Goal: Task Accomplishment & Management: Manage account settings

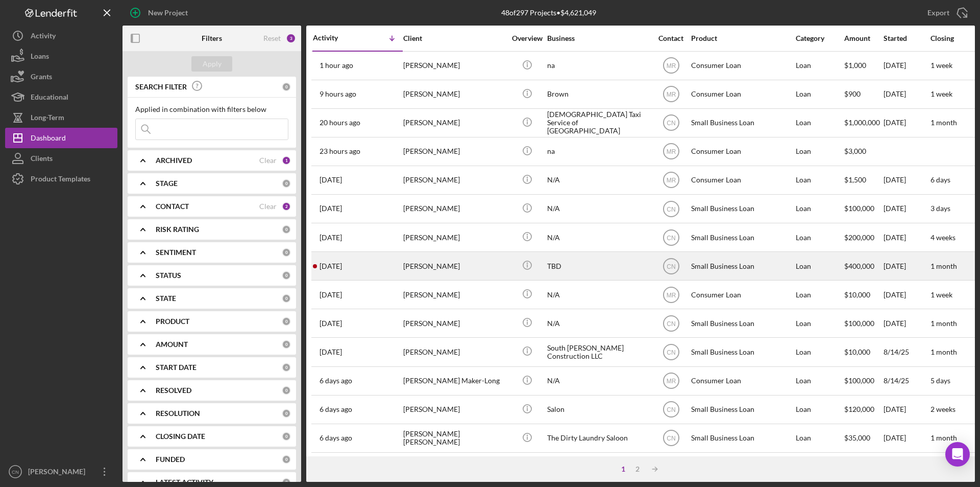
click at [419, 267] on div "[PERSON_NAME]" at bounding box center [454, 265] width 102 height 27
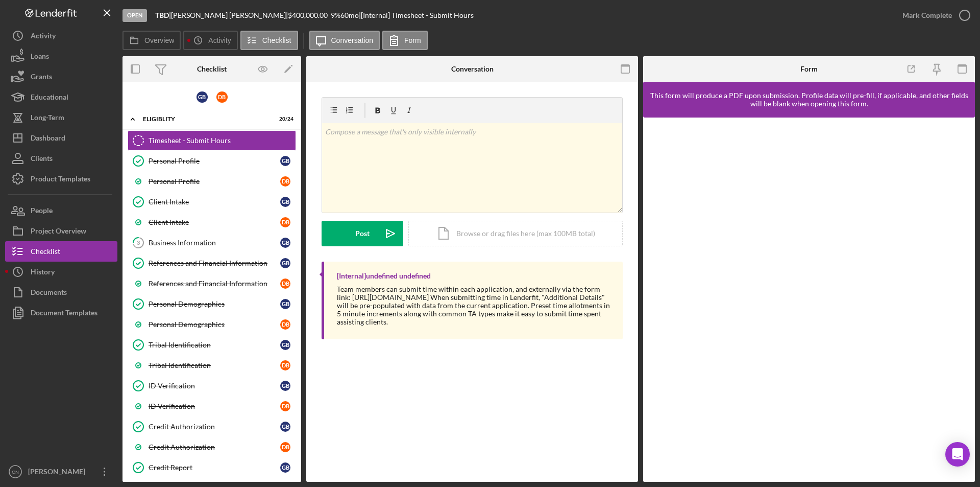
scroll to position [241, 0]
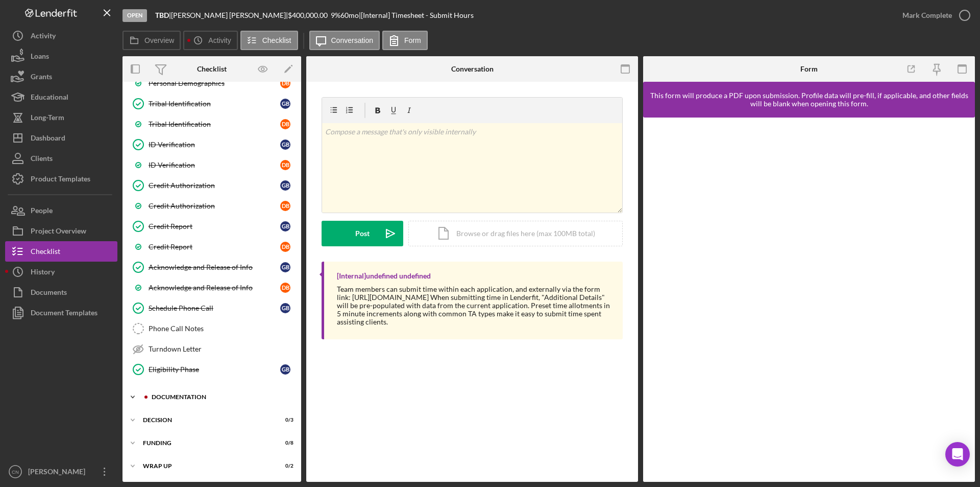
click at [174, 403] on div "Icon/Expander Documentation 0 / 20" at bounding box center [212, 397] width 179 height 20
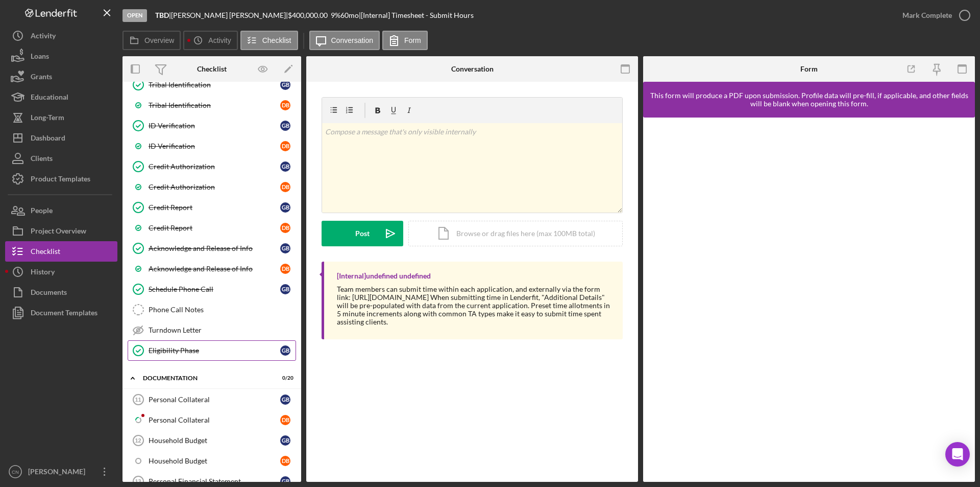
scroll to position [139, 0]
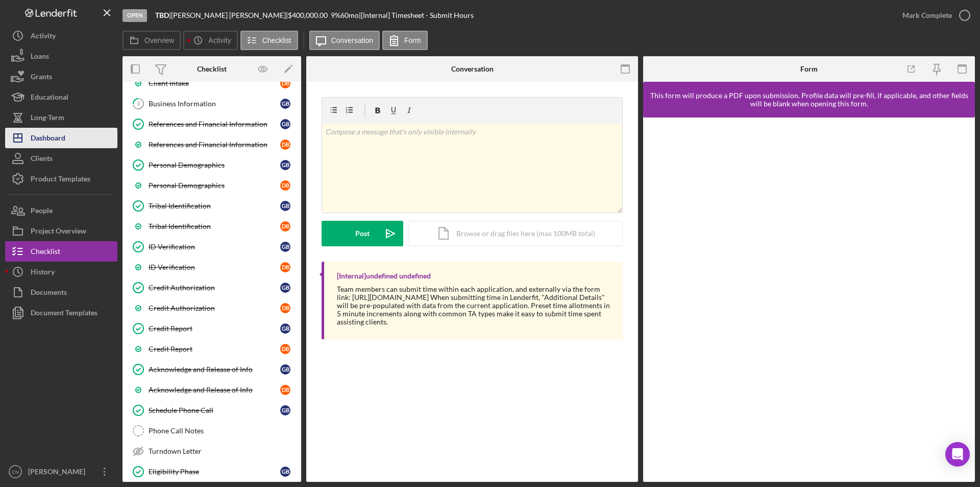
click at [60, 141] on div "Dashboard" at bounding box center [48, 139] width 35 height 23
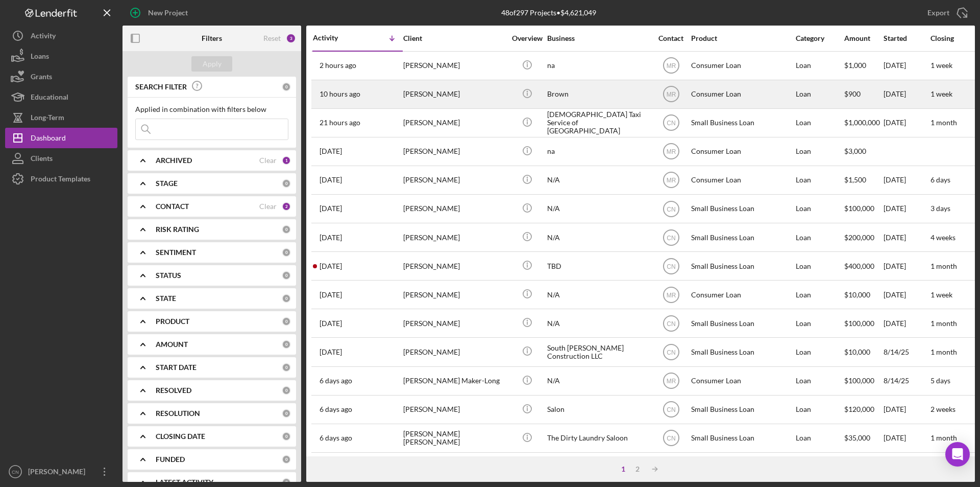
click at [419, 91] on div "[PERSON_NAME]" at bounding box center [454, 94] width 102 height 27
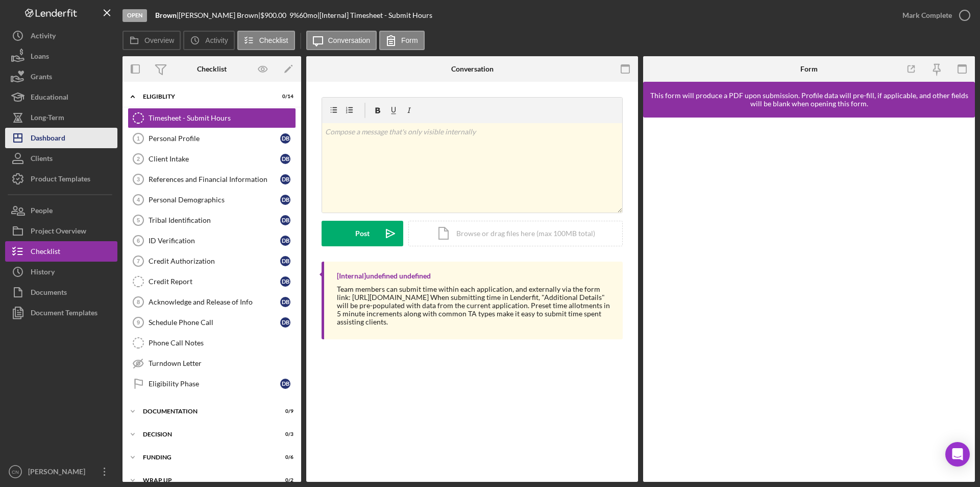
click at [46, 144] on div "Dashboard" at bounding box center [48, 139] width 35 height 23
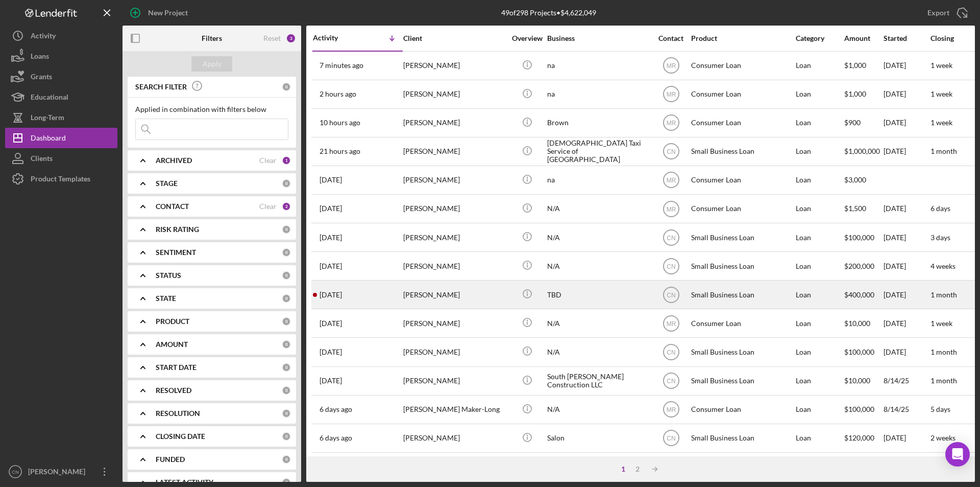
click at [419, 289] on div "[PERSON_NAME]" at bounding box center [454, 294] width 102 height 27
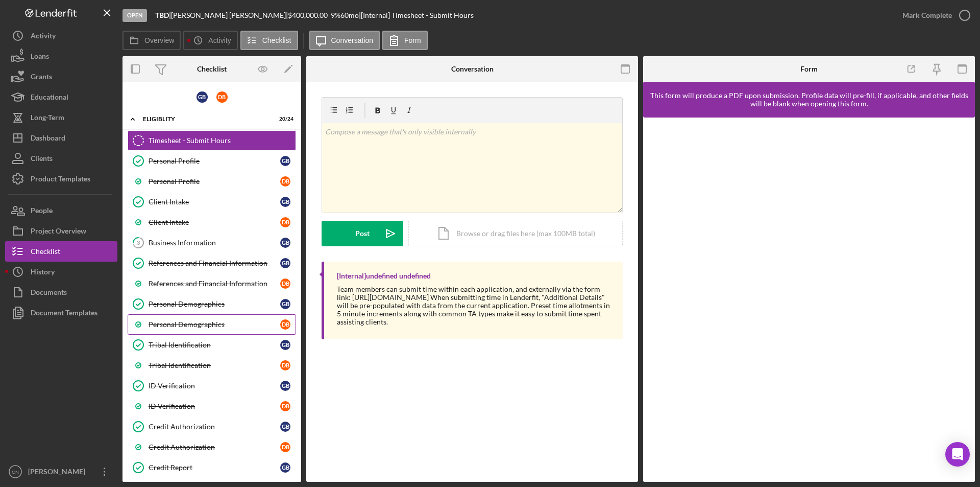
scroll to position [204, 0]
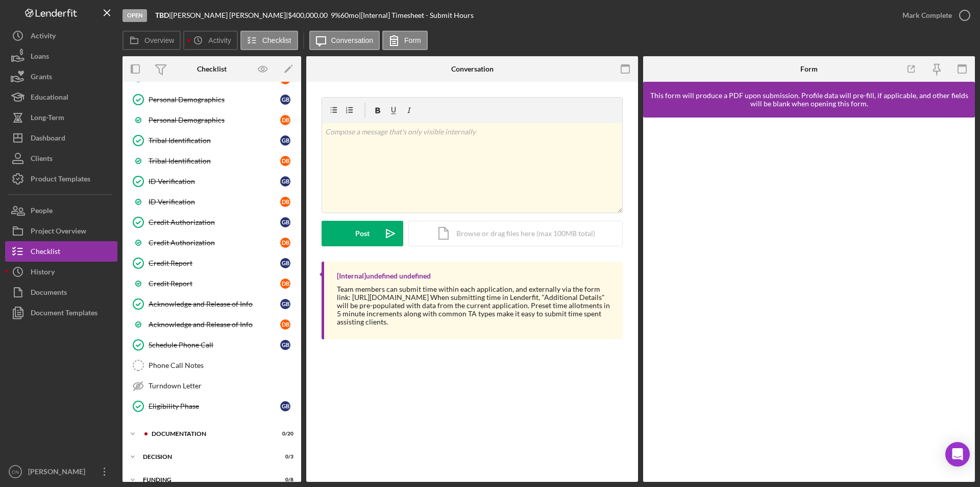
click at [197, 420] on div "Timesheet - Submit Hours Timesheet - Submit Hours Personal Profile Personal Pro…" at bounding box center [212, 173] width 179 height 495
click at [189, 429] on div "Icon/Expander Documentation 0 / 20" at bounding box center [212, 433] width 179 height 20
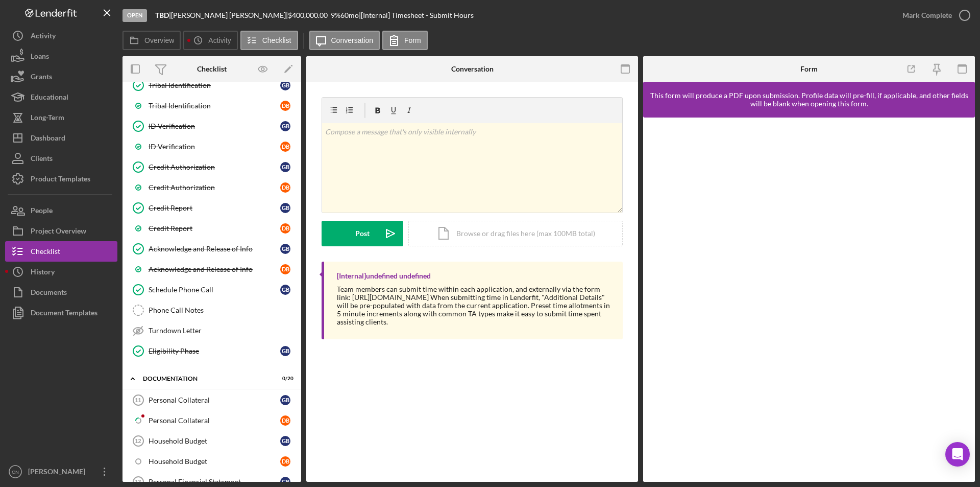
scroll to position [357, 0]
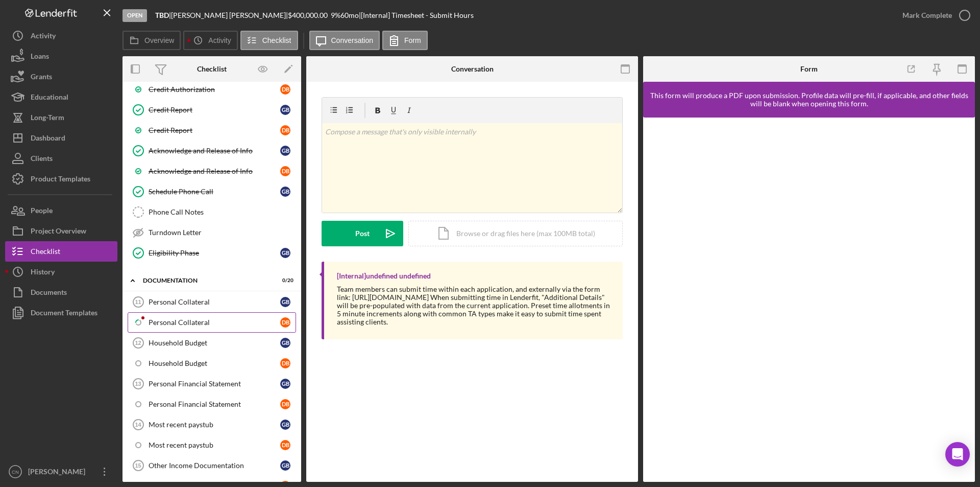
drag, startPoint x: 174, startPoint y: 319, endPoint x: 176, endPoint y: 314, distance: 5.3
click at [174, 319] on div "Personal Collateral" at bounding box center [215, 322] width 132 height 8
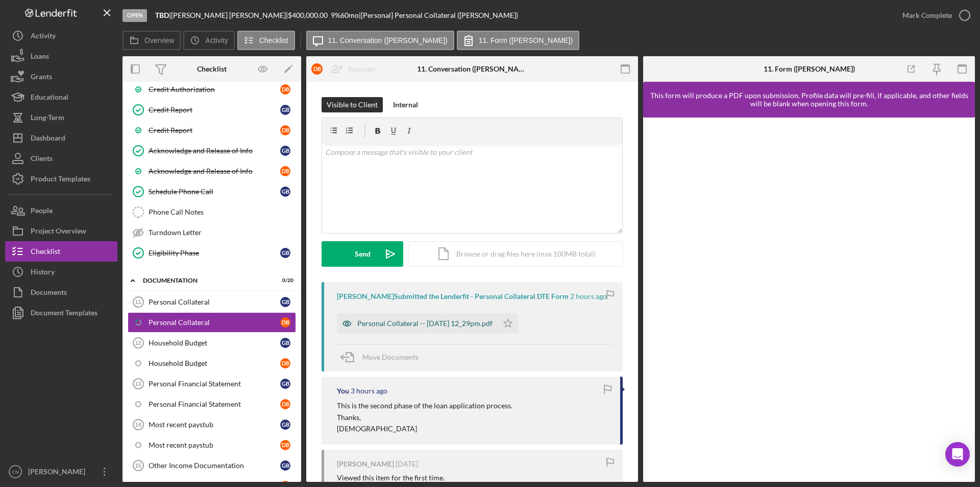
click at [443, 322] on div "Personal Collateral -- [DATE] 12_29pm.pdf" at bounding box center [424, 323] width 135 height 8
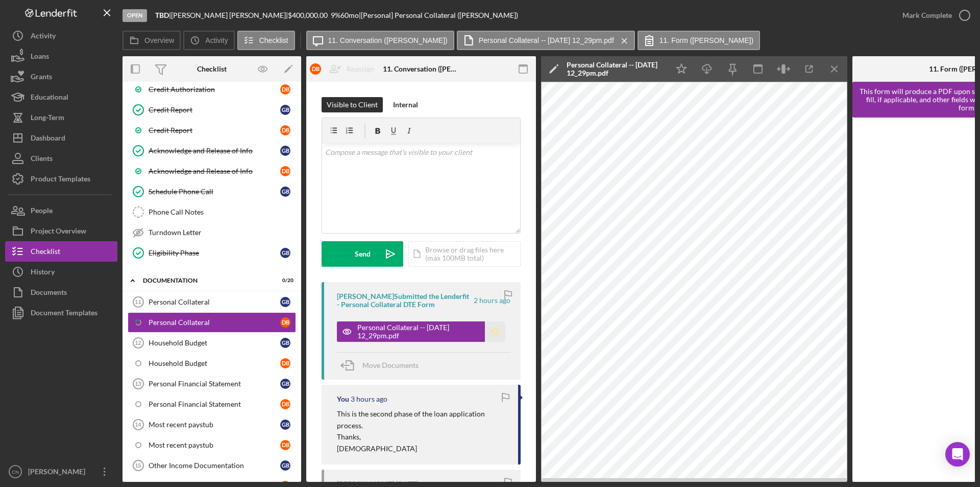
click at [488, 331] on icon "Icon/Star" at bounding box center [495, 331] width 20 height 20
click at [966, 14] on icon "button" at bounding box center [965, 16] width 26 height 26
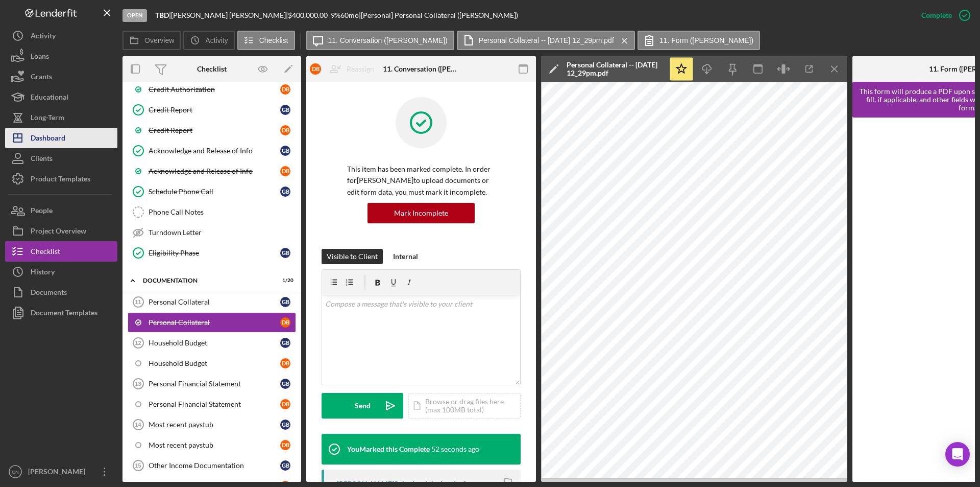
click at [56, 137] on div "Dashboard" at bounding box center [48, 139] width 35 height 23
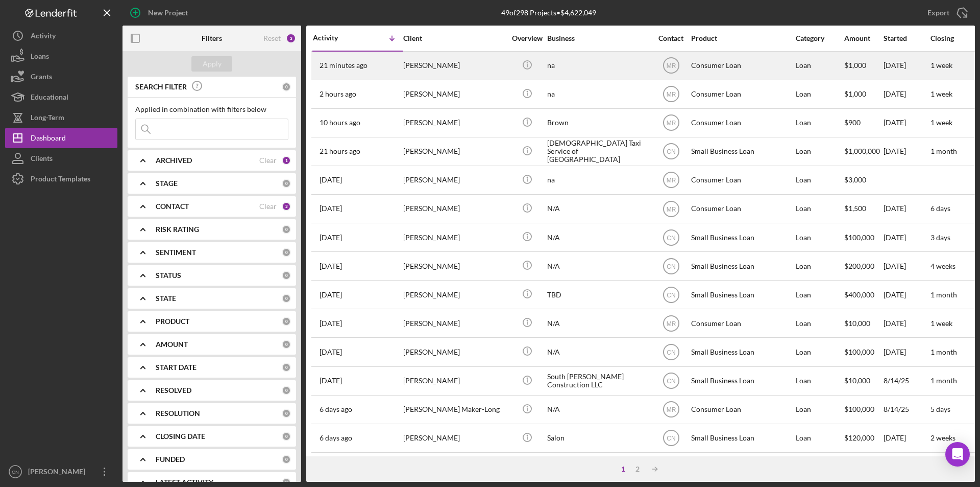
click at [409, 63] on div "[PERSON_NAME]" at bounding box center [454, 65] width 102 height 27
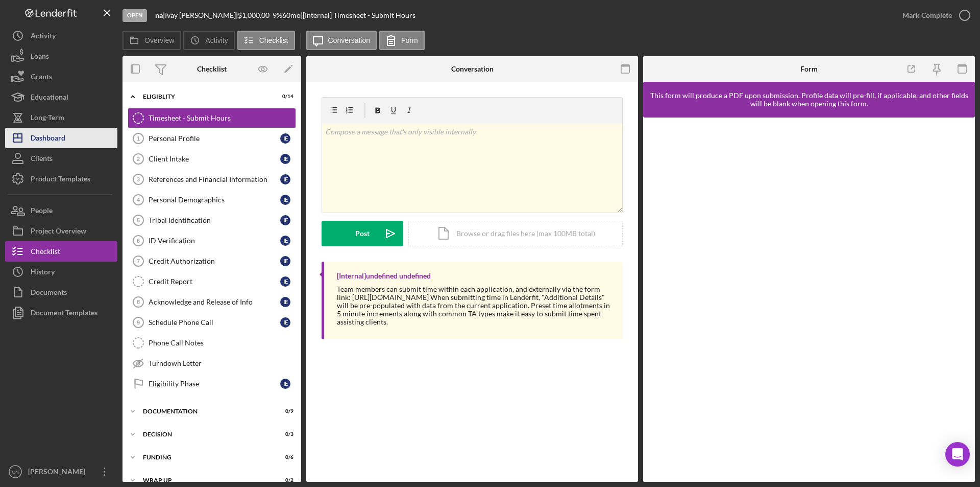
click at [41, 140] on div "Dashboard" at bounding box center [48, 139] width 35 height 23
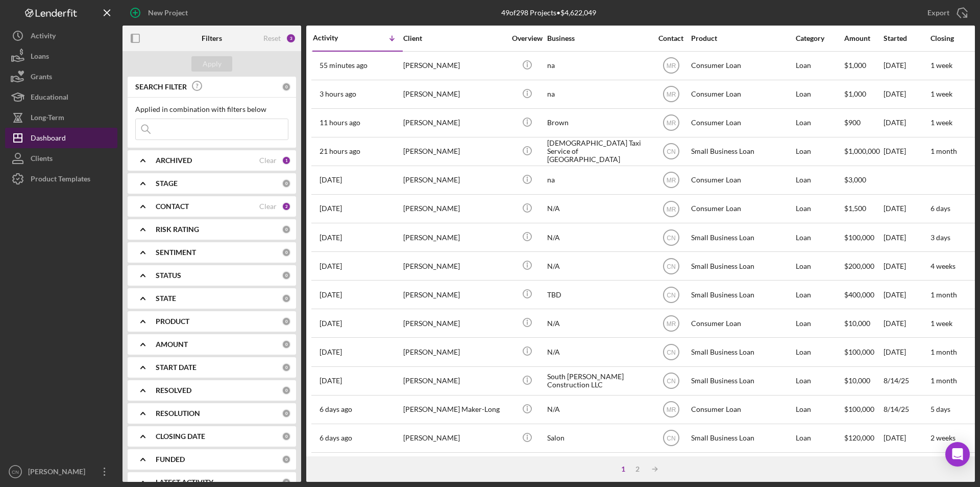
click at [41, 139] on div "Dashboard" at bounding box center [48, 139] width 35 height 23
click at [174, 206] on b "CONTACT" at bounding box center [172, 206] width 33 height 8
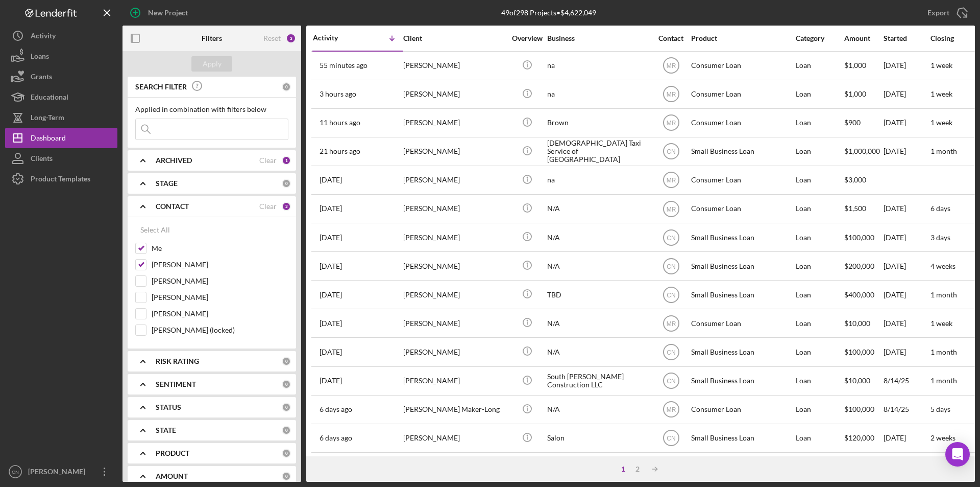
click at [171, 204] on b "CONTACT" at bounding box center [172, 206] width 33 height 8
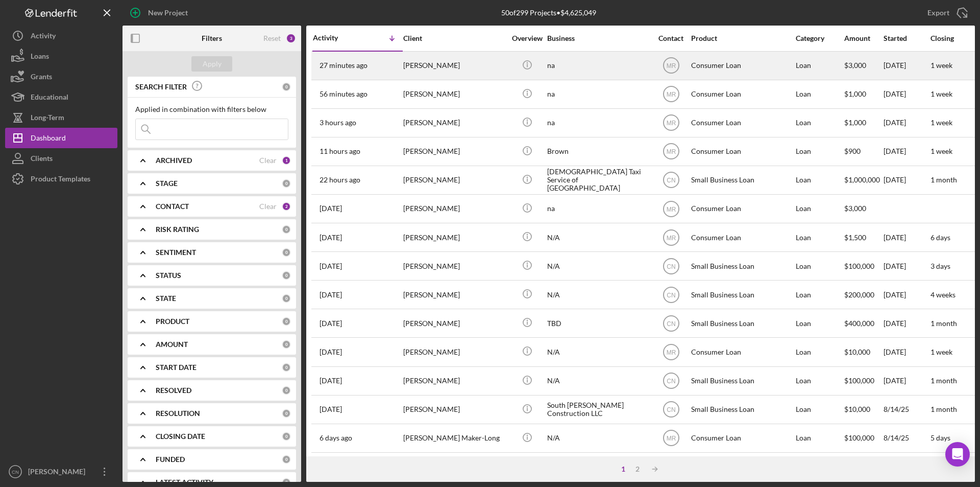
click at [452, 66] on div "Julie Wilson" at bounding box center [454, 65] width 102 height 27
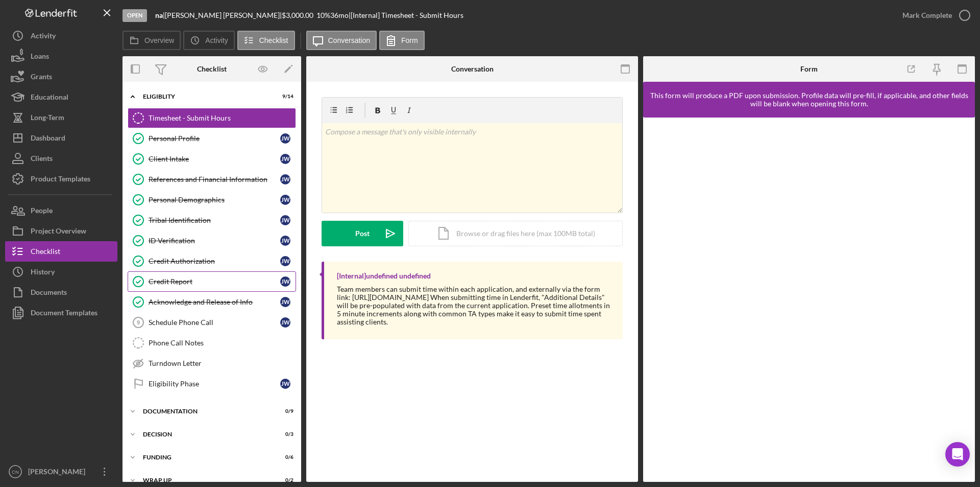
click at [188, 280] on div "Credit Report" at bounding box center [215, 281] width 132 height 8
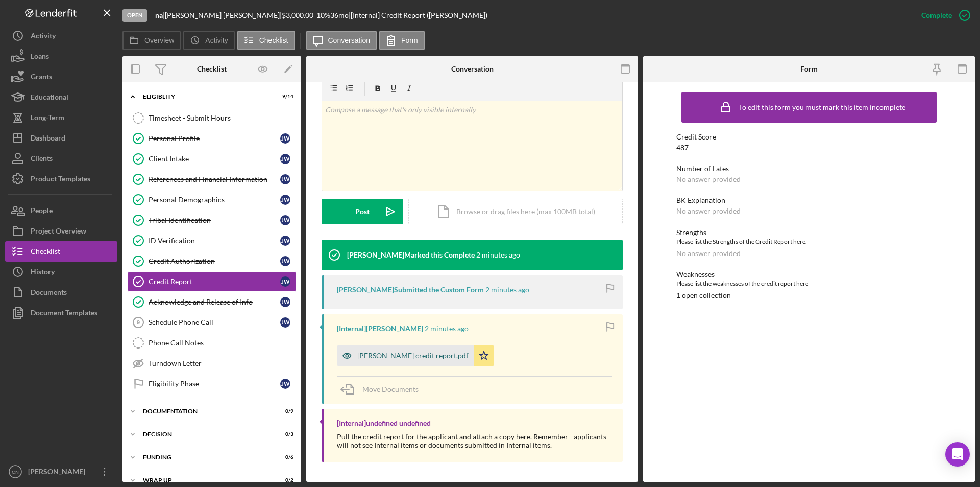
drag, startPoint x: 407, startPoint y: 361, endPoint x: 414, endPoint y: 365, distance: 7.5
click at [407, 361] on div "Julie Wilson credit report.pdf" at bounding box center [405, 355] width 137 height 20
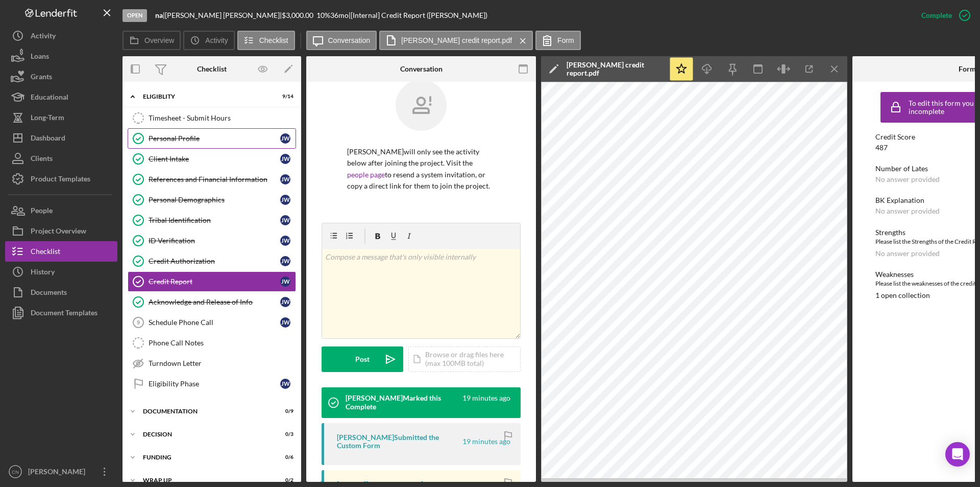
scroll to position [12, 0]
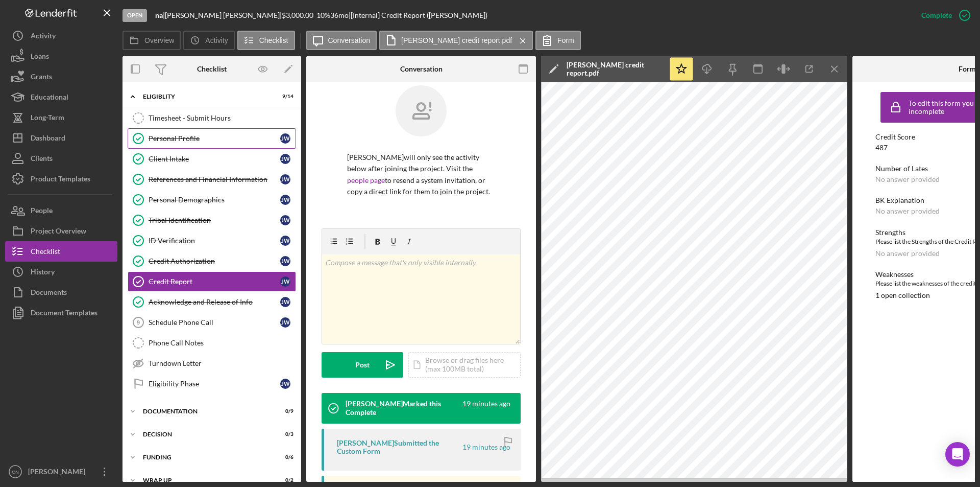
click at [163, 137] on div "Personal Profile" at bounding box center [215, 138] width 132 height 8
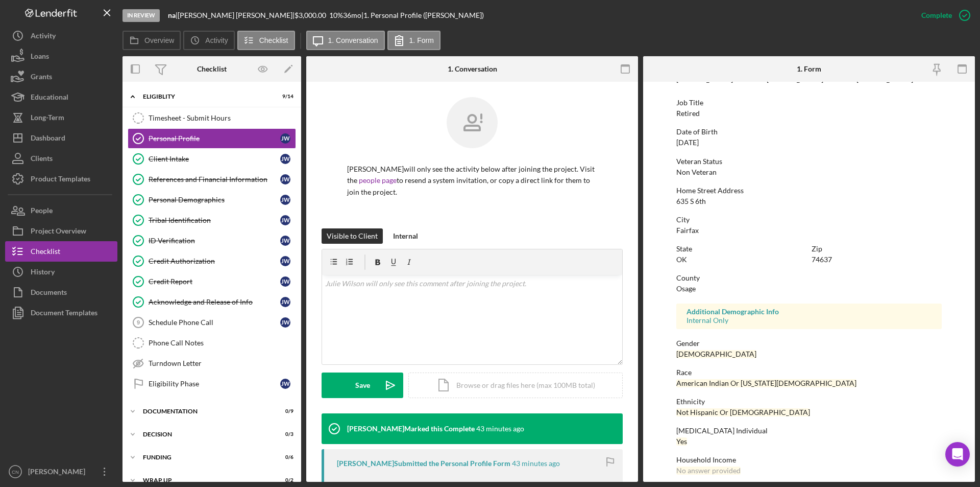
scroll to position [77, 0]
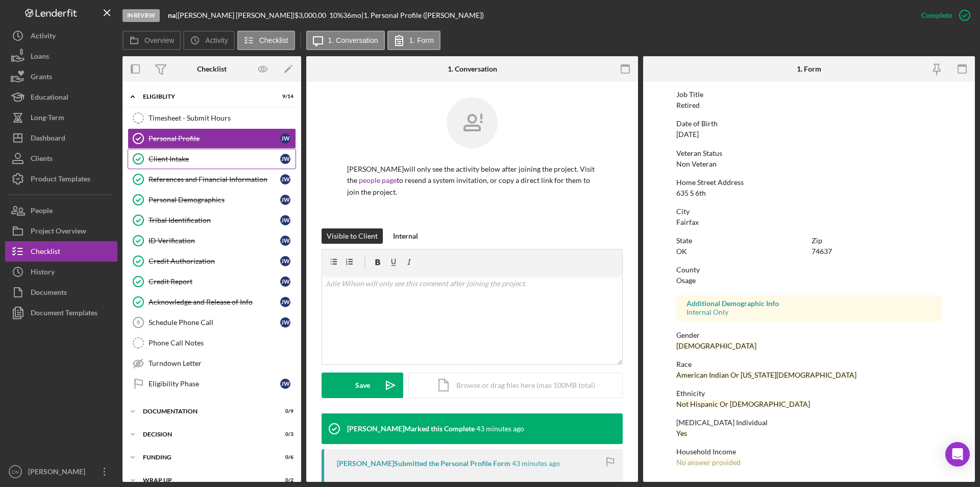
click at [183, 157] on div "Client Intake" at bounding box center [215, 159] width 132 height 8
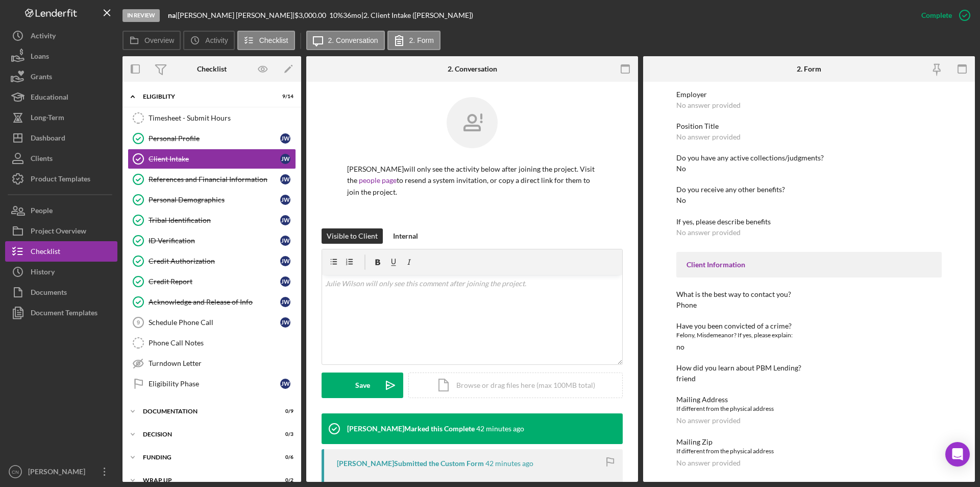
scroll to position [670, 0]
click at [153, 170] on link "References and Financial Information References and Financial Information J W" at bounding box center [212, 179] width 168 height 20
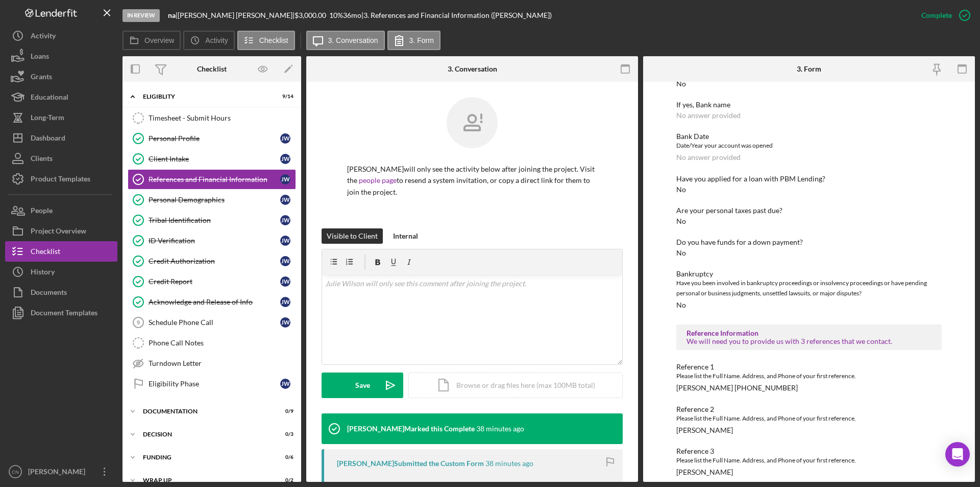
scroll to position [112, 0]
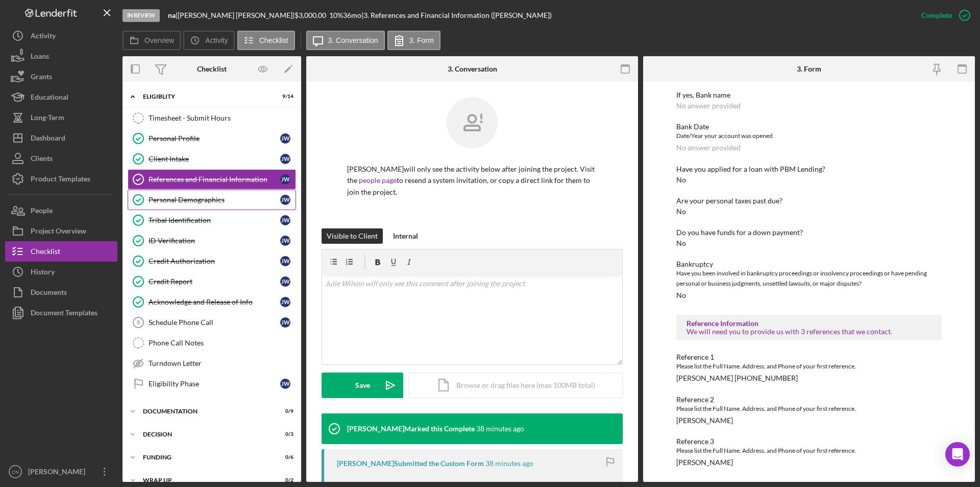
click at [157, 203] on div "Personal Demographics" at bounding box center [215, 200] width 132 height 8
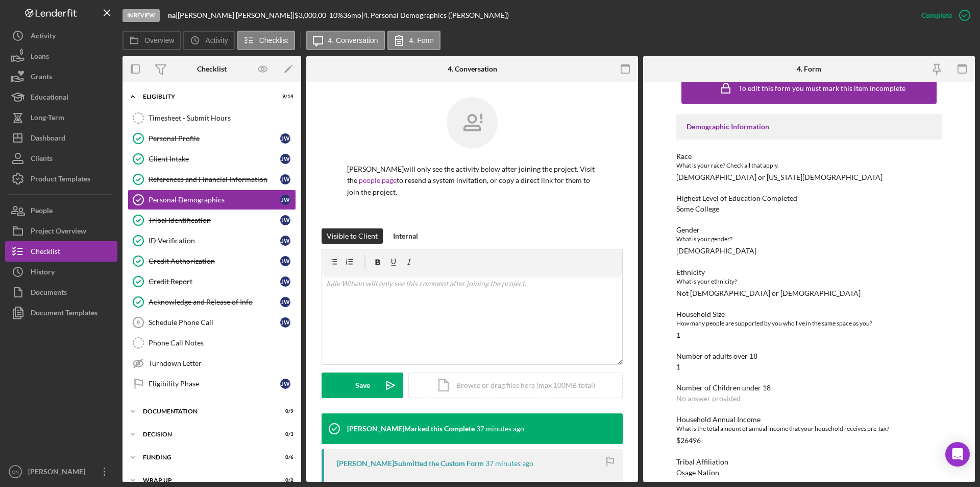
scroll to position [29, 0]
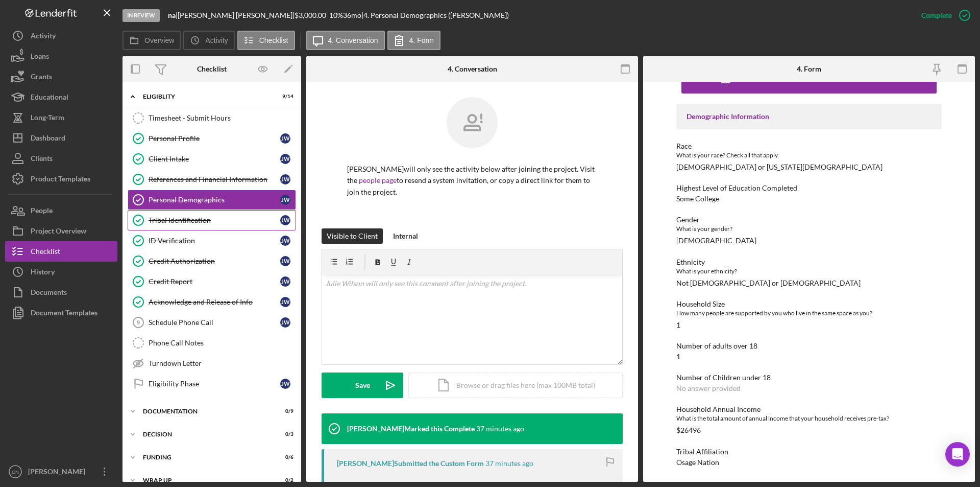
click at [164, 219] on div "Tribal Identification" at bounding box center [215, 220] width 132 height 8
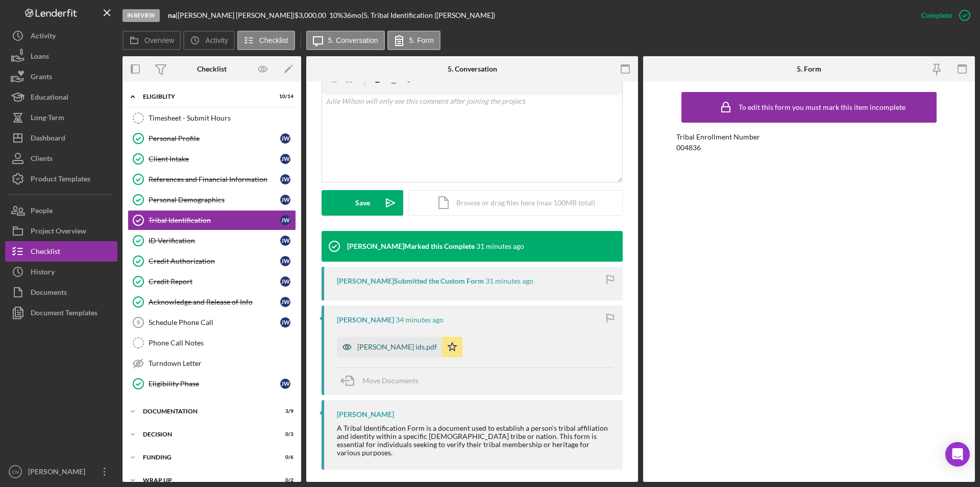
click at [376, 345] on div "Julie Wilson ids.pdf" at bounding box center [397, 347] width 80 height 8
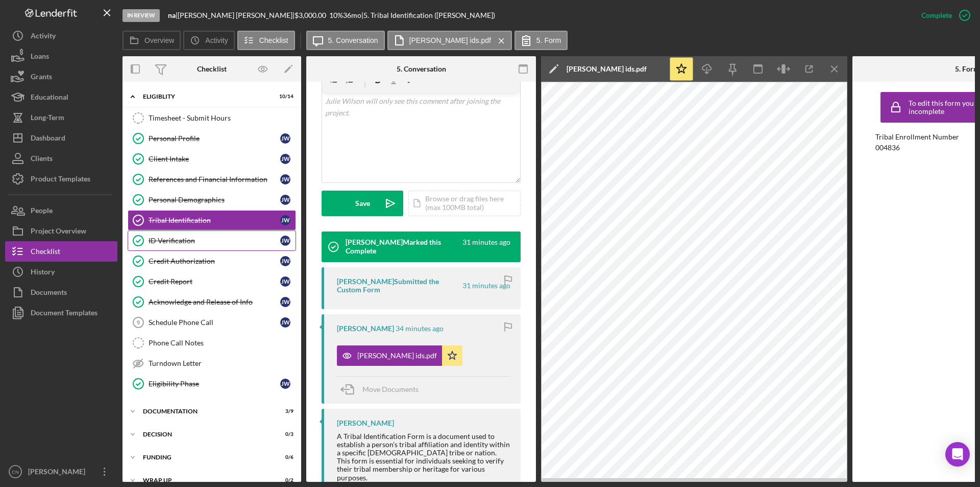
click at [165, 245] on div "ID Verification" at bounding box center [215, 240] width 132 height 8
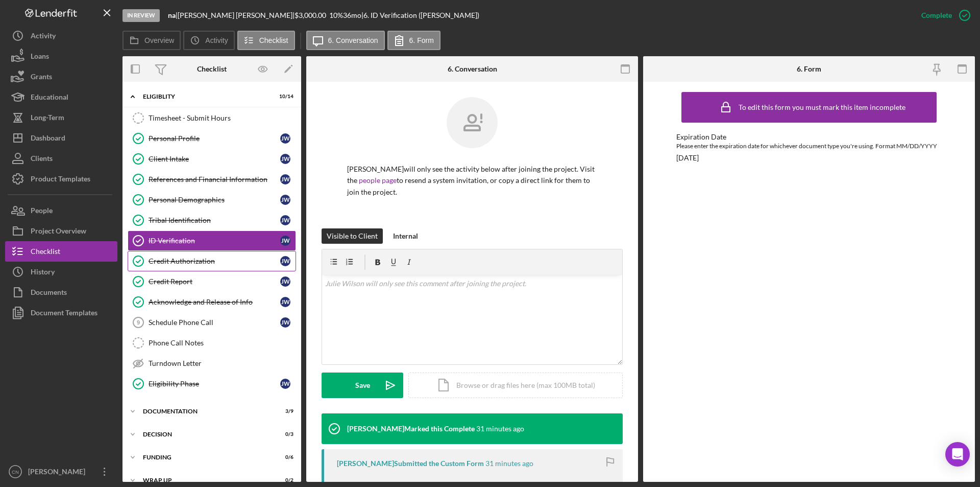
click at [167, 259] on div "Credit Authorization" at bounding box center [215, 261] width 132 height 8
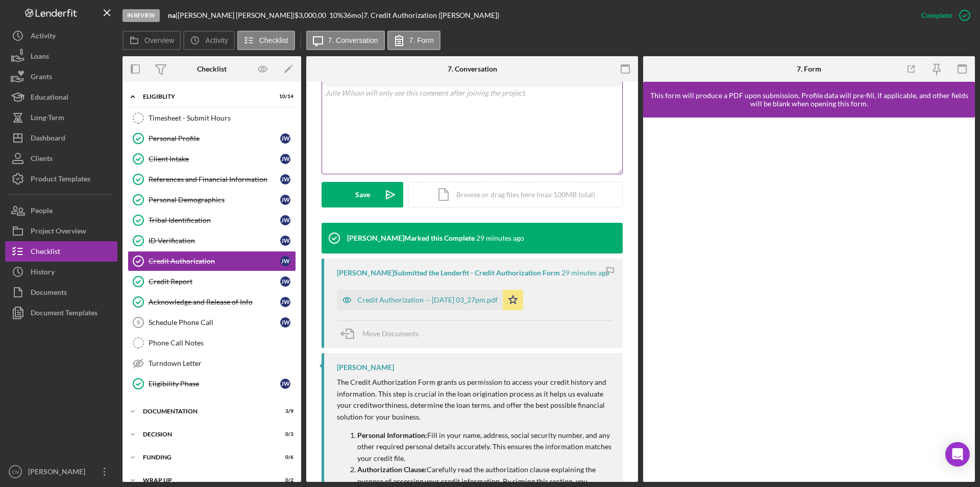
scroll to position [204, 0]
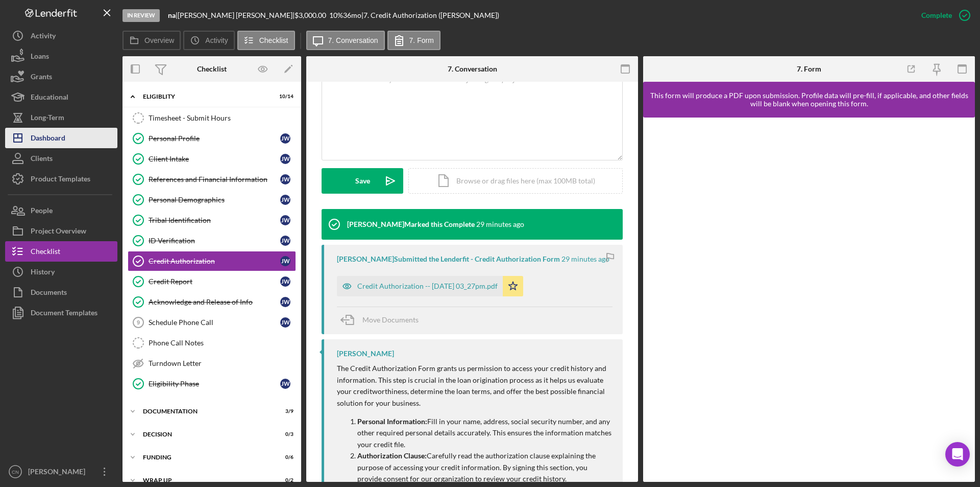
click at [50, 137] on div "Dashboard" at bounding box center [48, 139] width 35 height 23
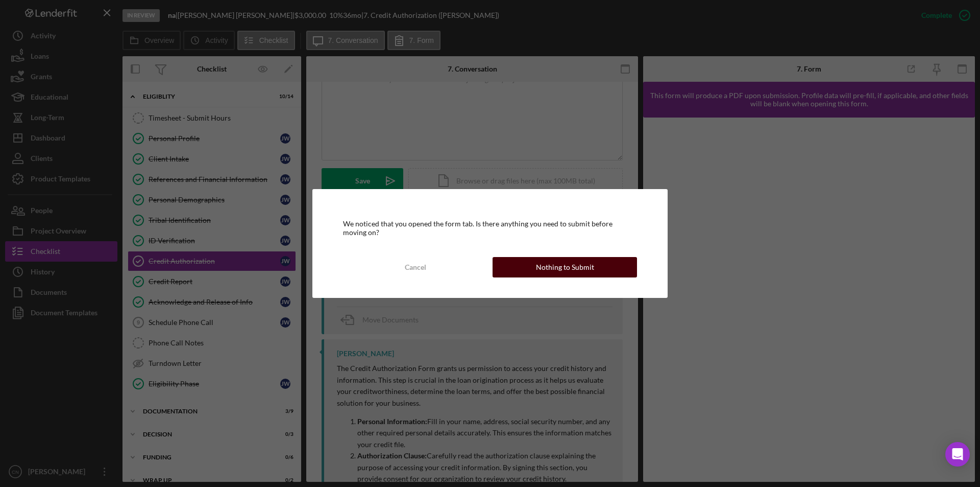
click at [580, 271] on div "Nothing to Submit" at bounding box center [565, 267] width 58 height 20
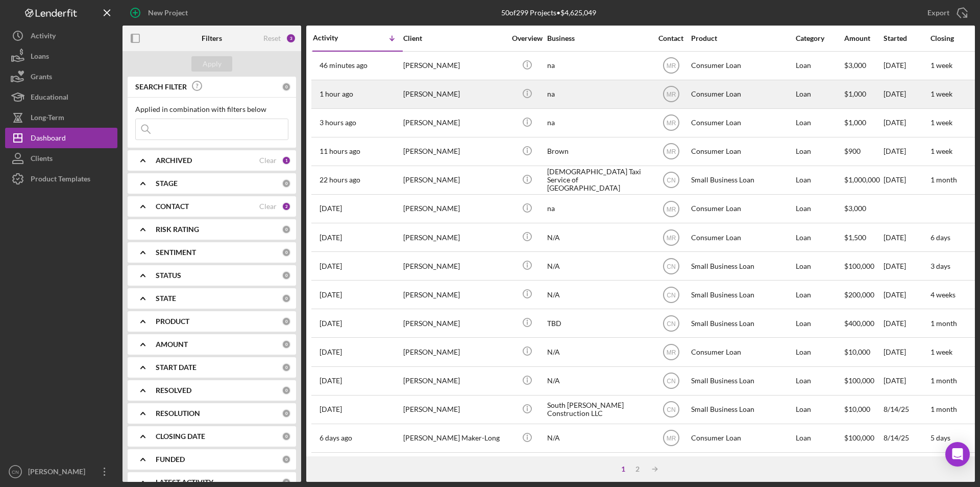
click at [420, 90] on div "[PERSON_NAME]" at bounding box center [454, 94] width 102 height 27
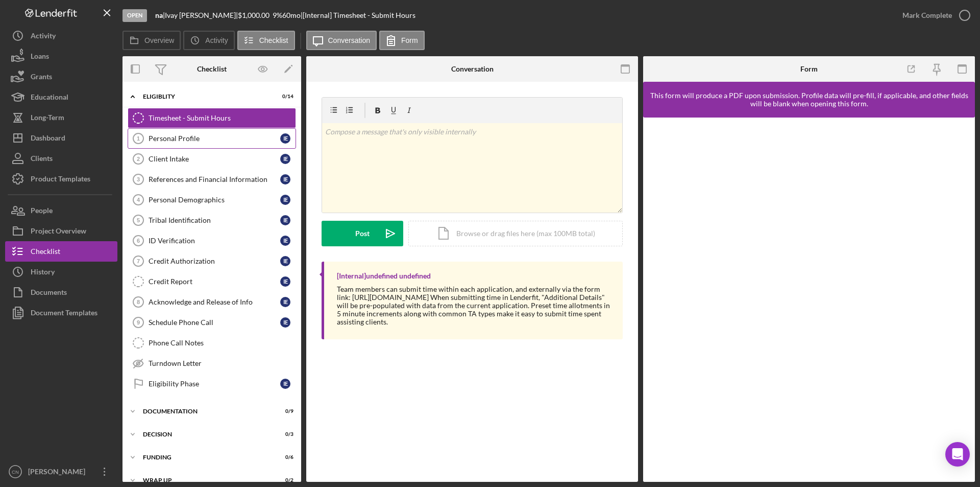
click at [178, 135] on div "Personal Profile" at bounding box center [215, 138] width 132 height 8
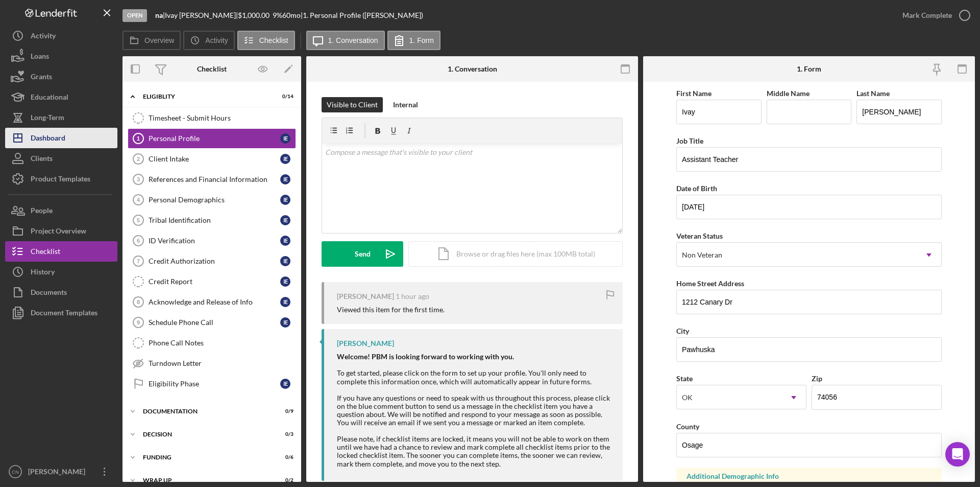
click at [39, 139] on div "Dashboard" at bounding box center [48, 139] width 35 height 23
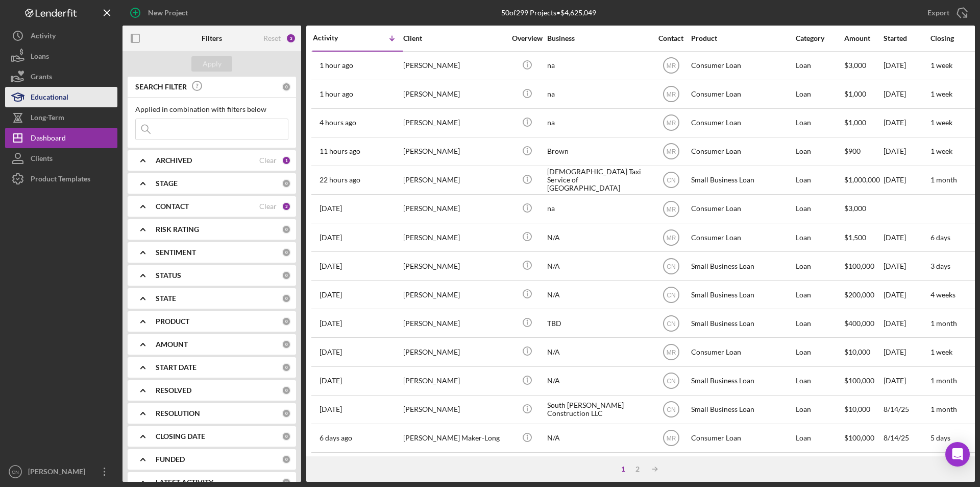
click at [41, 90] on div "Educational" at bounding box center [50, 98] width 38 height 23
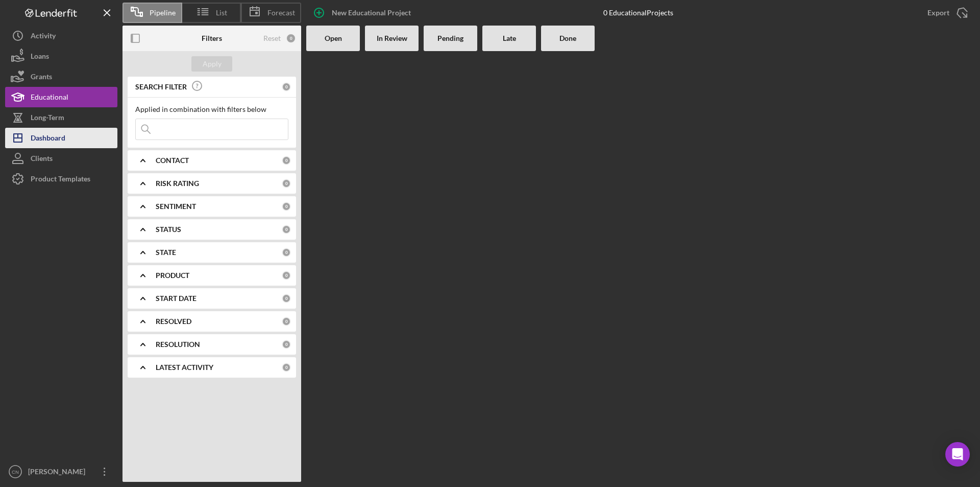
click at [47, 138] on div "Dashboard" at bounding box center [48, 139] width 35 height 23
